Goal: Task Accomplishment & Management: Complete application form

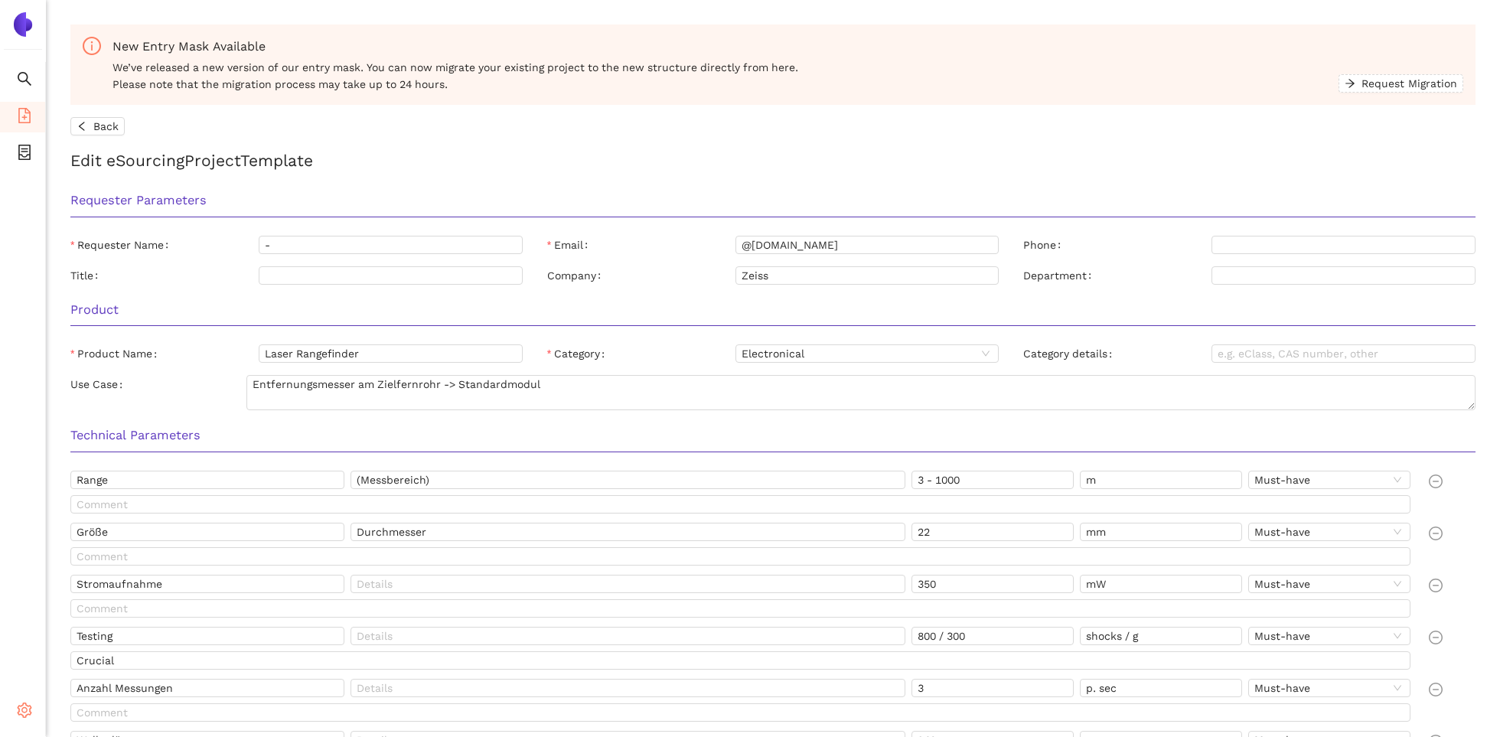
click at [24, 705] on icon "setting" at bounding box center [24, 709] width 15 height 15
click at [83, 608] on li "Internal Area" at bounding box center [109, 600] width 126 height 31
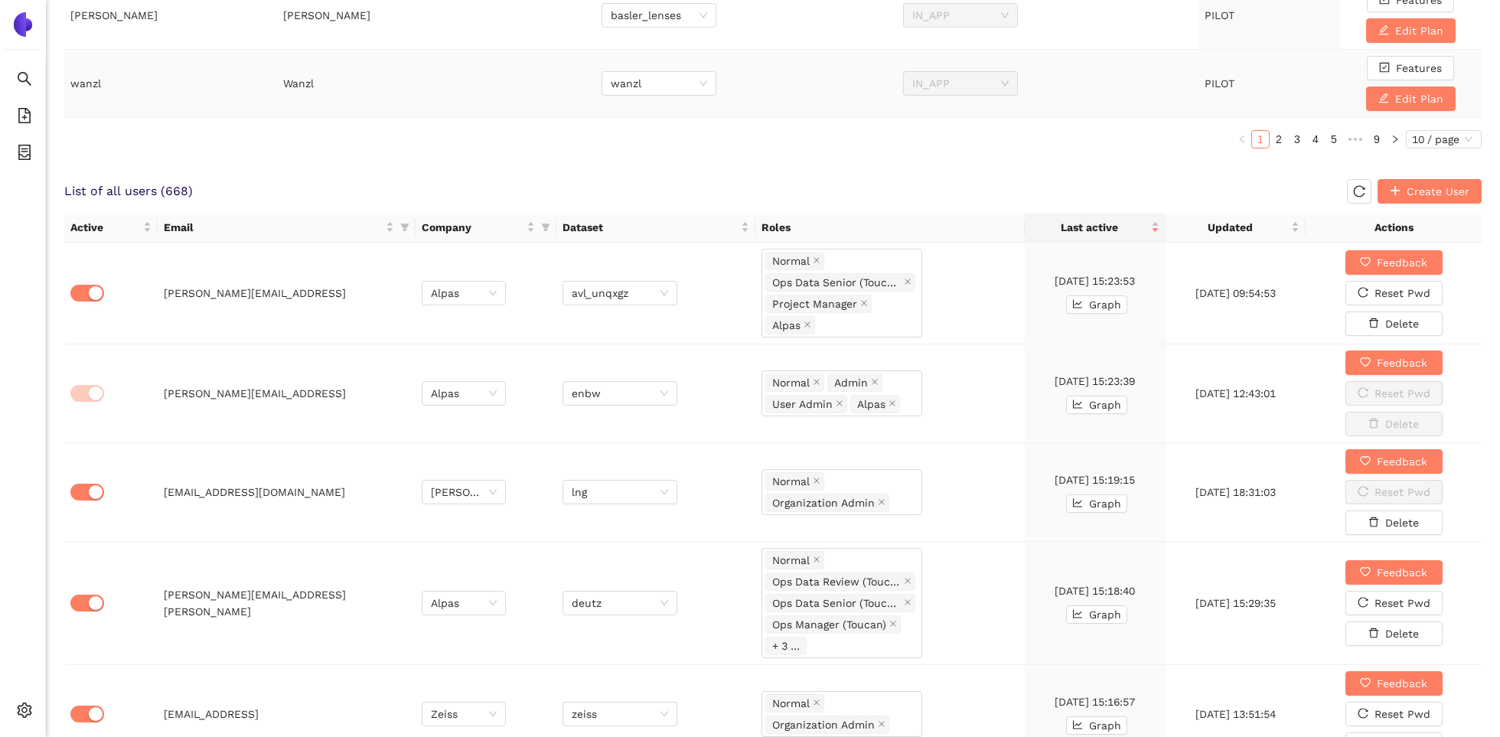
scroll to position [848, 0]
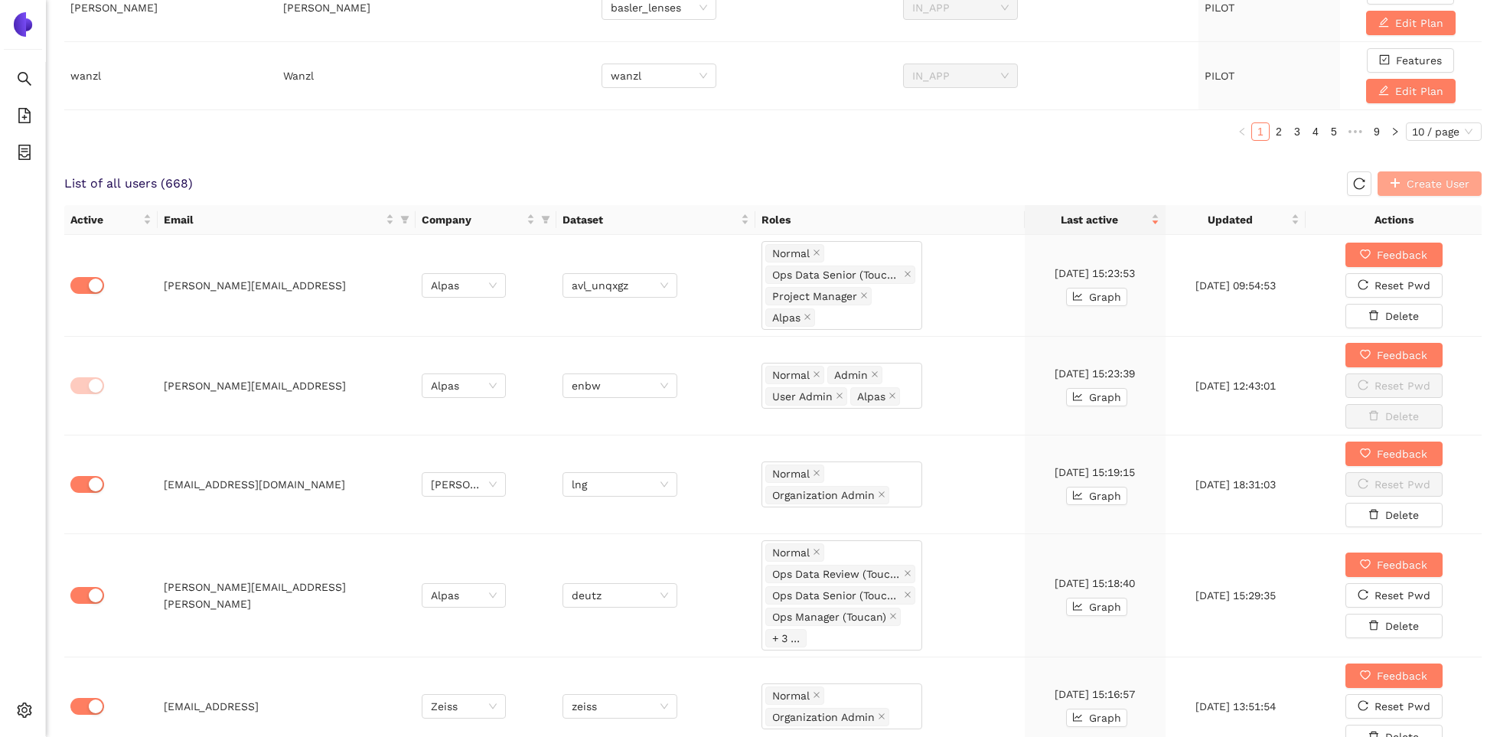
click at [1434, 186] on span "Create User" at bounding box center [1438, 183] width 63 height 17
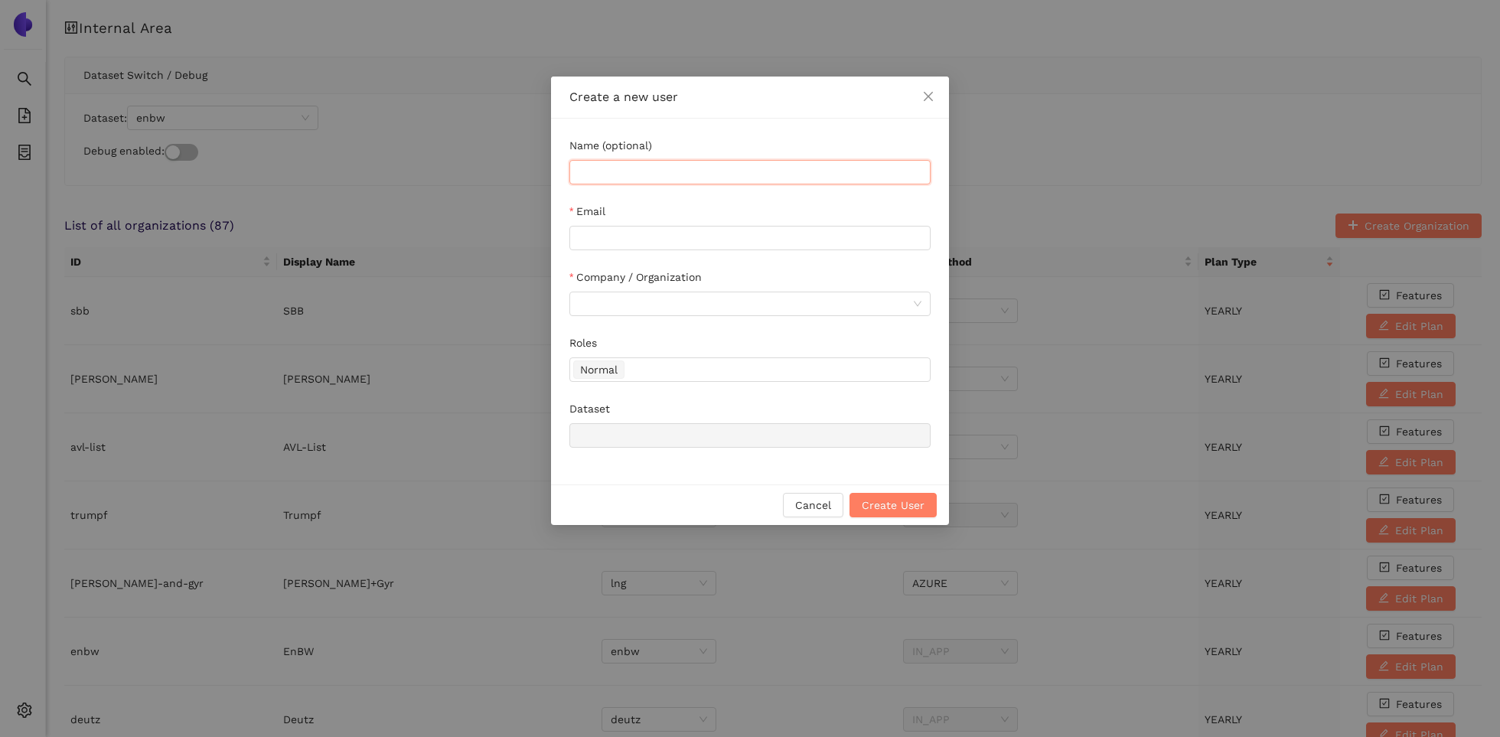
click at [761, 181] on input "Name (optional)" at bounding box center [749, 172] width 361 height 24
click at [872, 232] on input "Email" at bounding box center [749, 238] width 361 height 24
paste input "christiane.walter@zeiss.com"
type input "christiane.walter@zeiss.com"
click at [704, 174] on input "Name (optional)" at bounding box center [749, 172] width 361 height 24
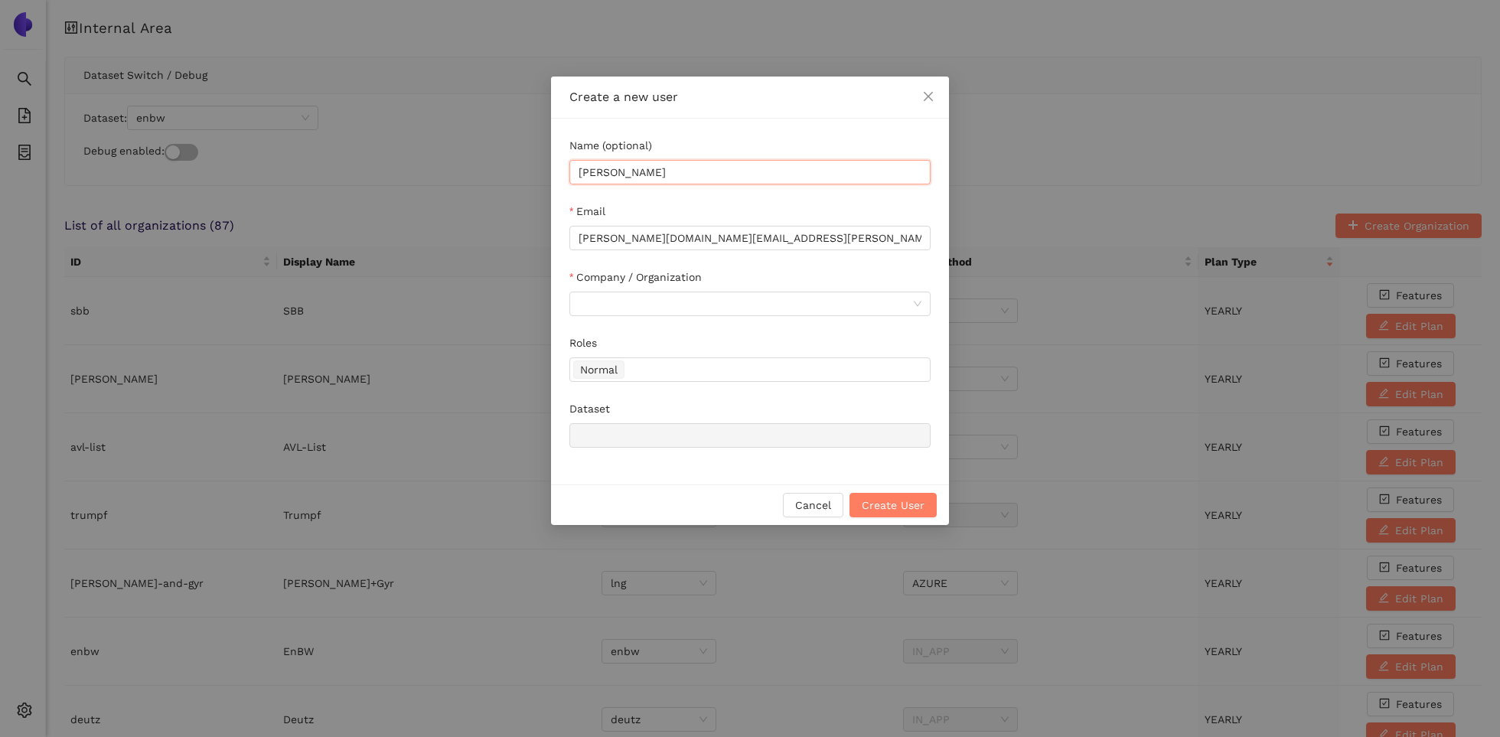
type input "Christiane Walter"
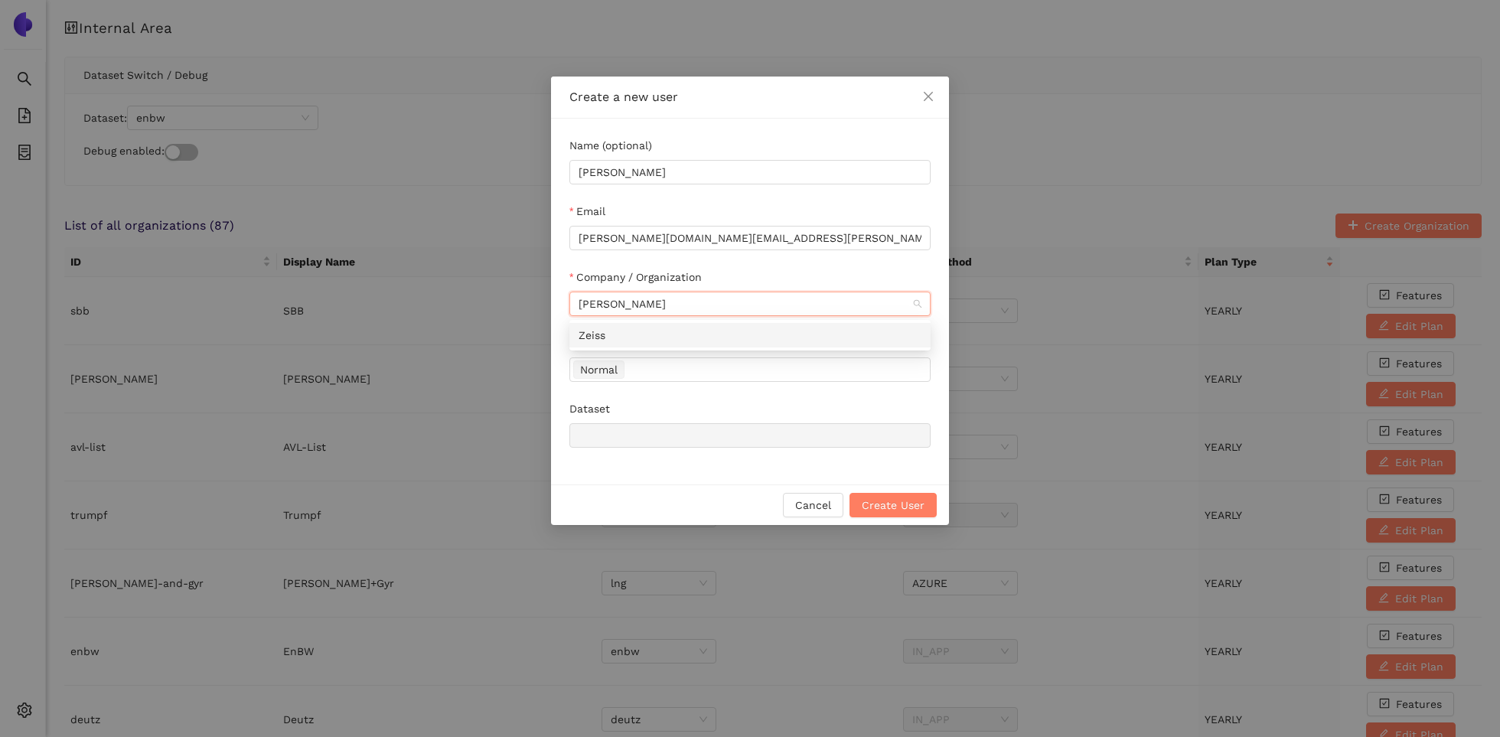
type input "Zeiss"
click at [730, 336] on div "Zeiss" at bounding box center [750, 335] width 343 height 17
type input "zeiss"
click at [880, 507] on span "Create User" at bounding box center [893, 505] width 63 height 17
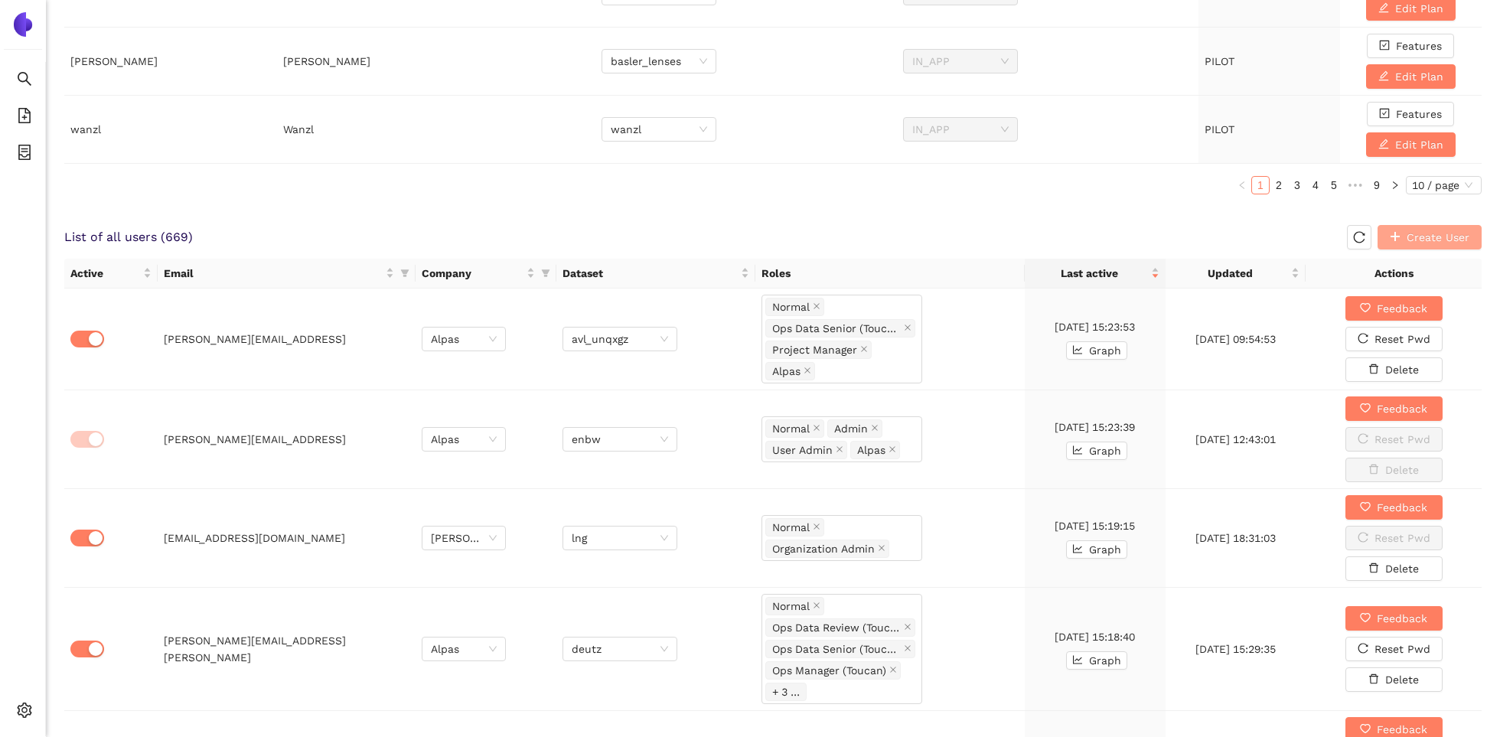
scroll to position [1433, 0]
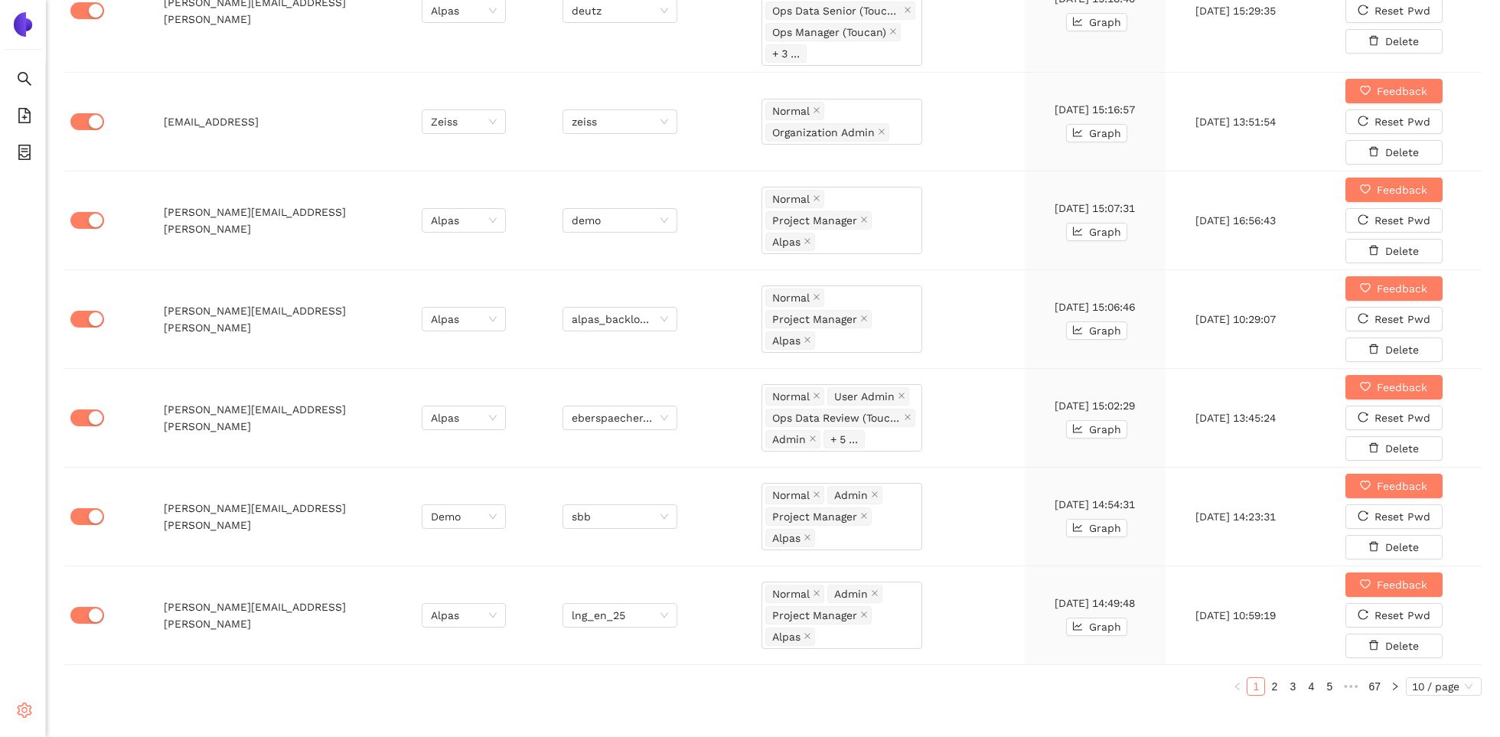
click at [20, 717] on icon "setting" at bounding box center [24, 709] width 15 height 15
click at [94, 709] on span "Logout" at bounding box center [94, 711] width 35 height 12
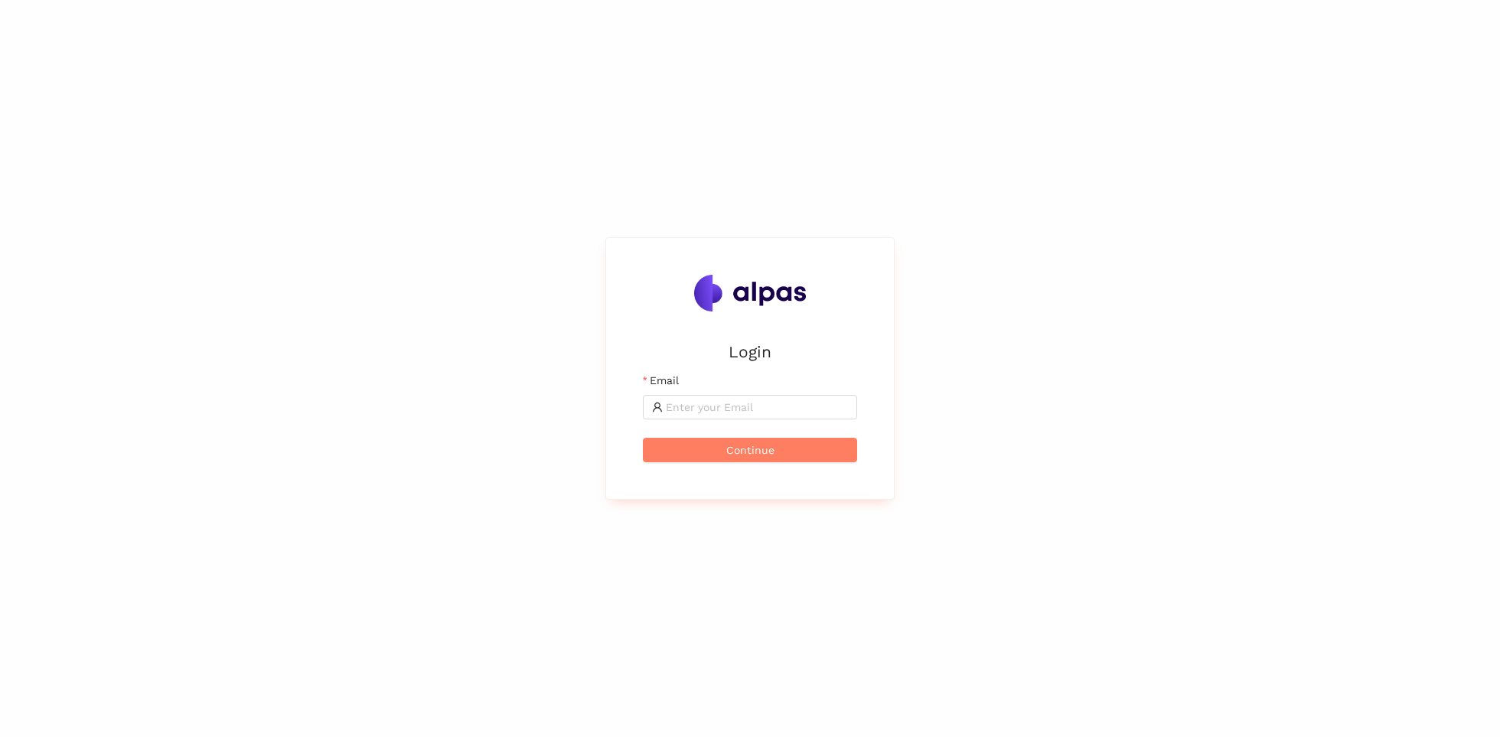
click at [738, 421] on form "Email Continue" at bounding box center [750, 417] width 214 height 90
click at [735, 416] on span at bounding box center [750, 407] width 214 height 24
type input "[PERSON_NAME][EMAIL_ADDRESS]"
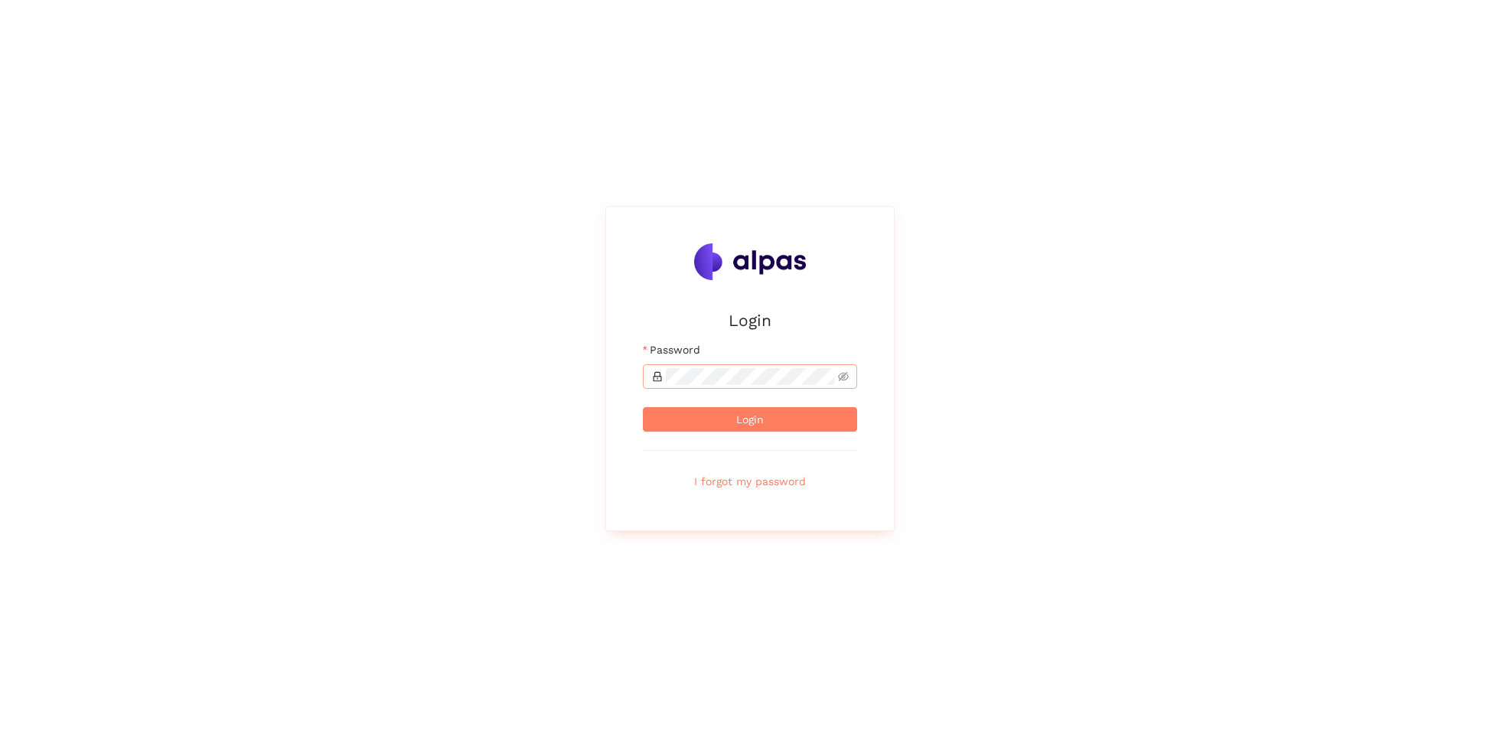
click at [758, 386] on span at bounding box center [750, 376] width 214 height 24
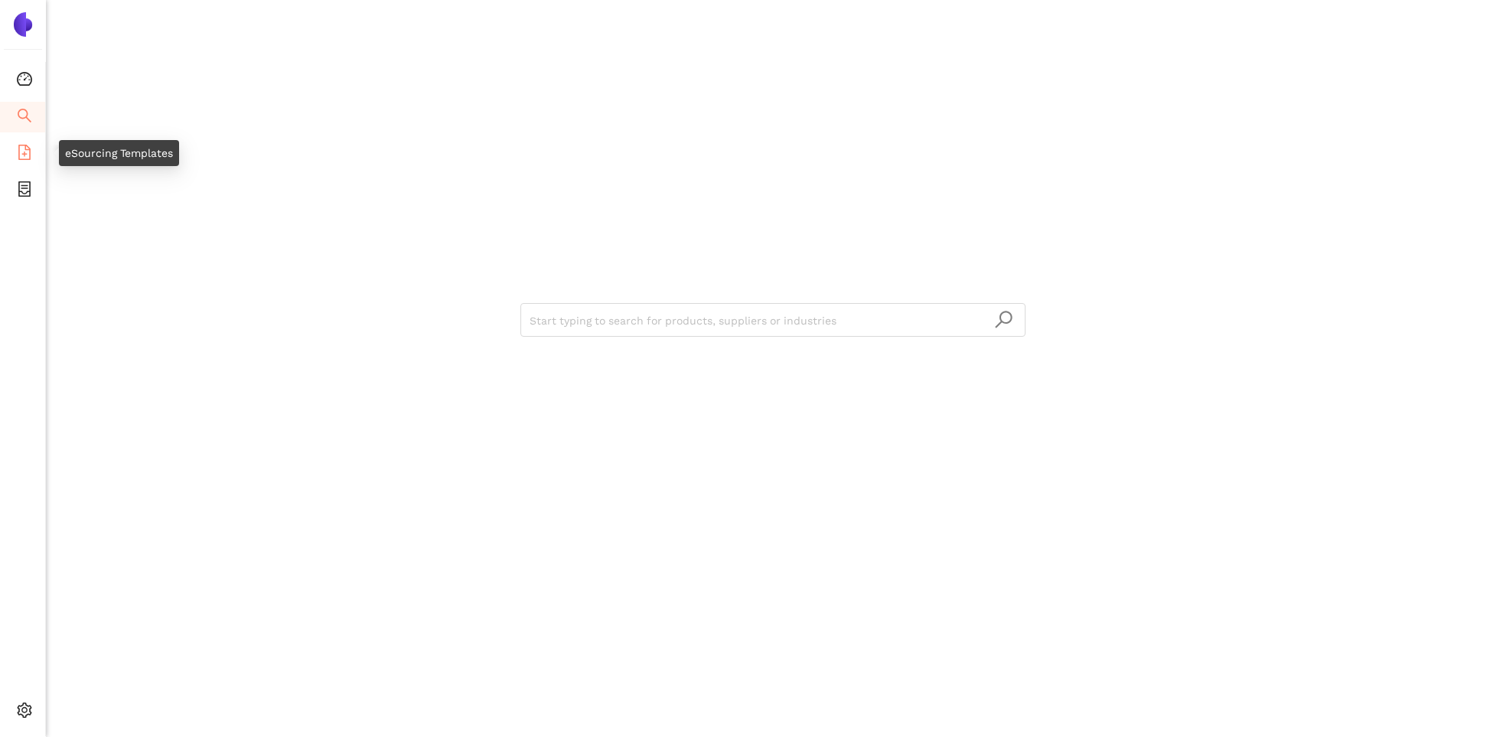
click at [13, 151] on li "eSourcing Templates" at bounding box center [22, 154] width 45 height 31
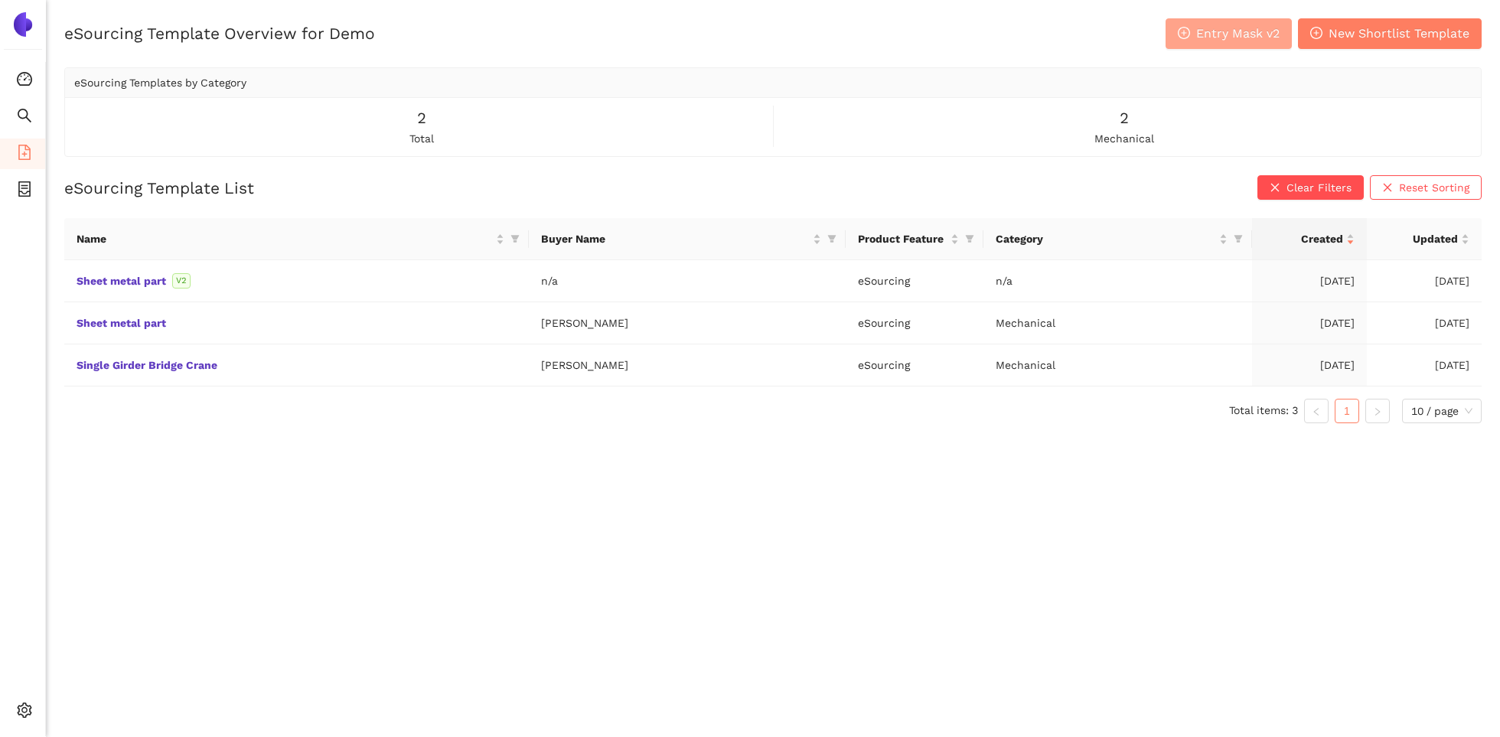
click at [1225, 43] on span "Entry Mask v2" at bounding box center [1237, 33] width 83 height 19
